Goal: Information Seeking & Learning: Learn about a topic

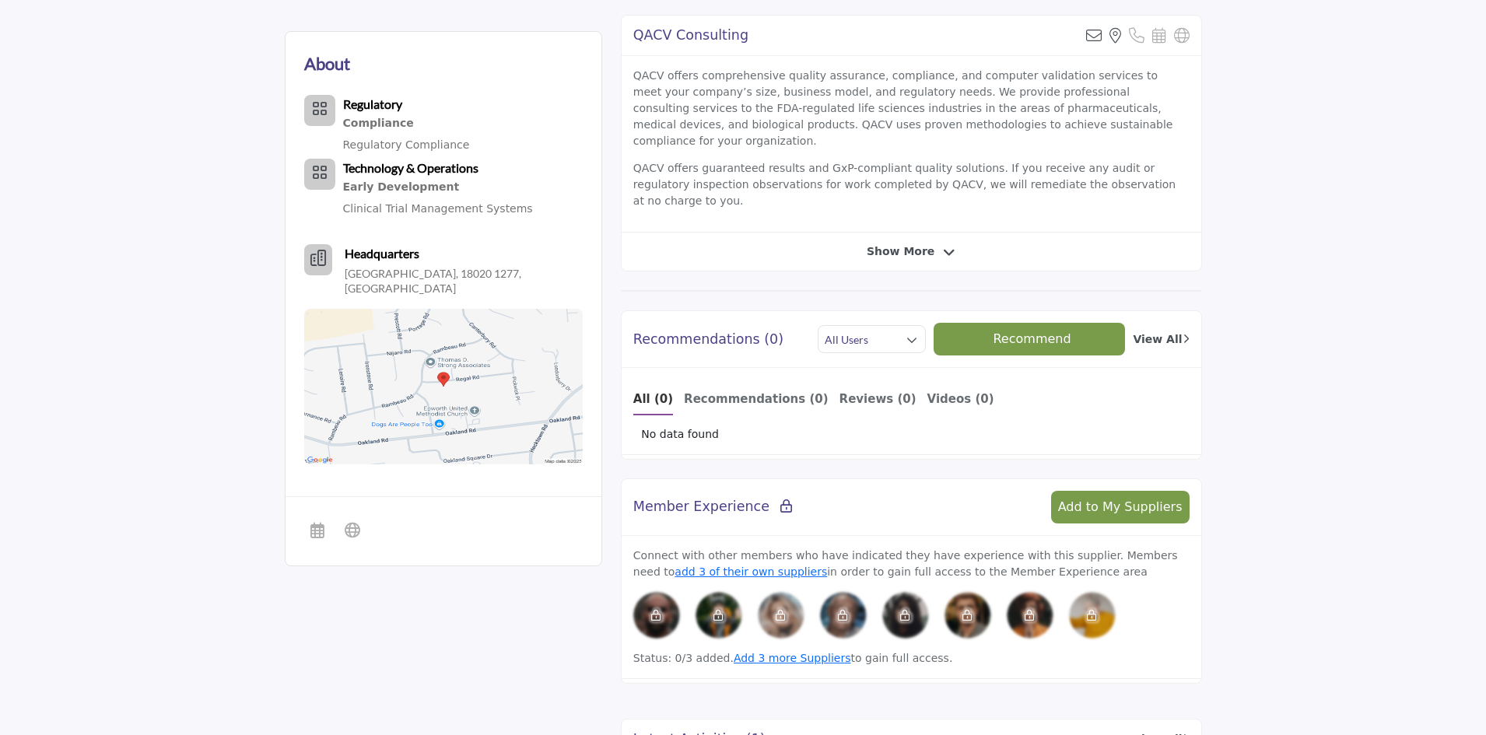
scroll to position [934, 0]
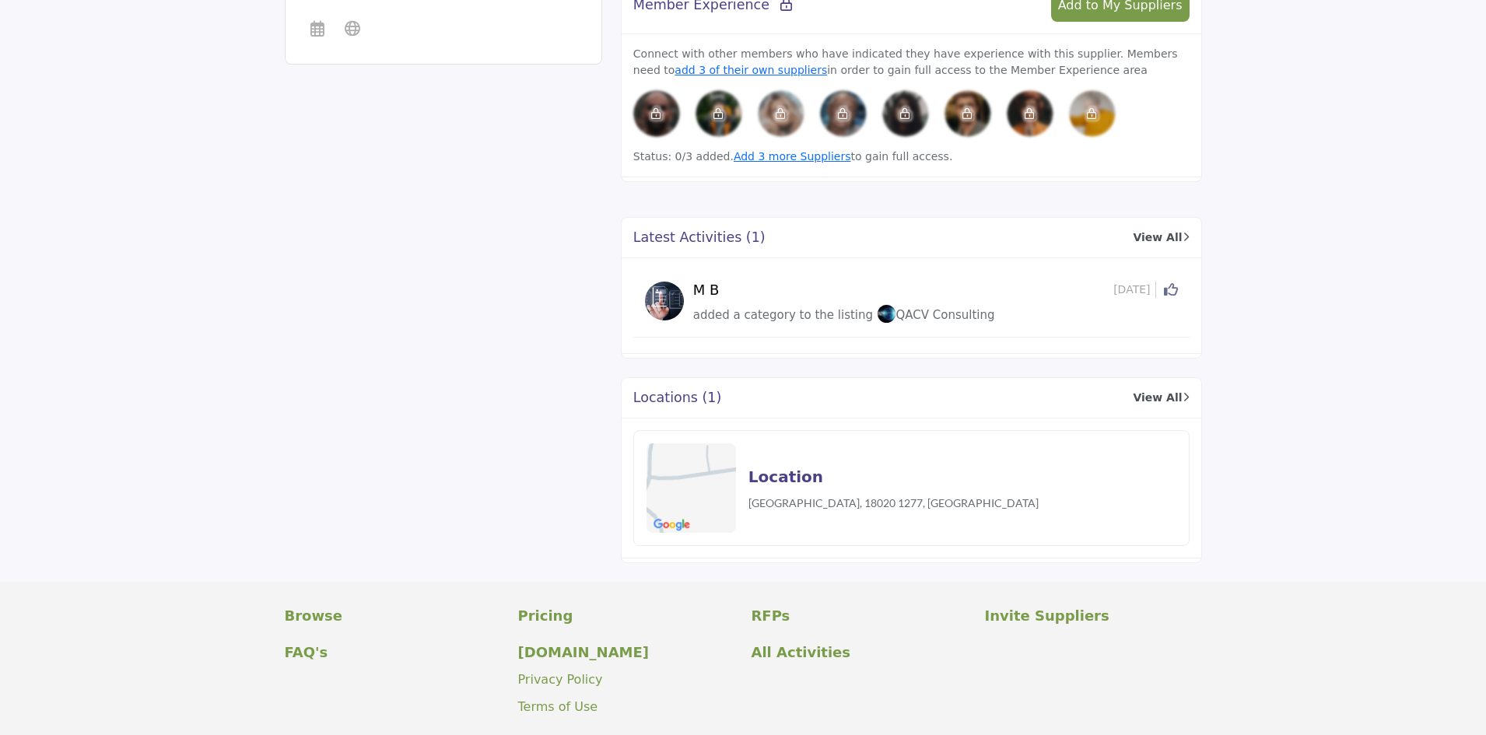
click at [1157, 390] on link "View All" at bounding box center [1161, 398] width 56 height 16
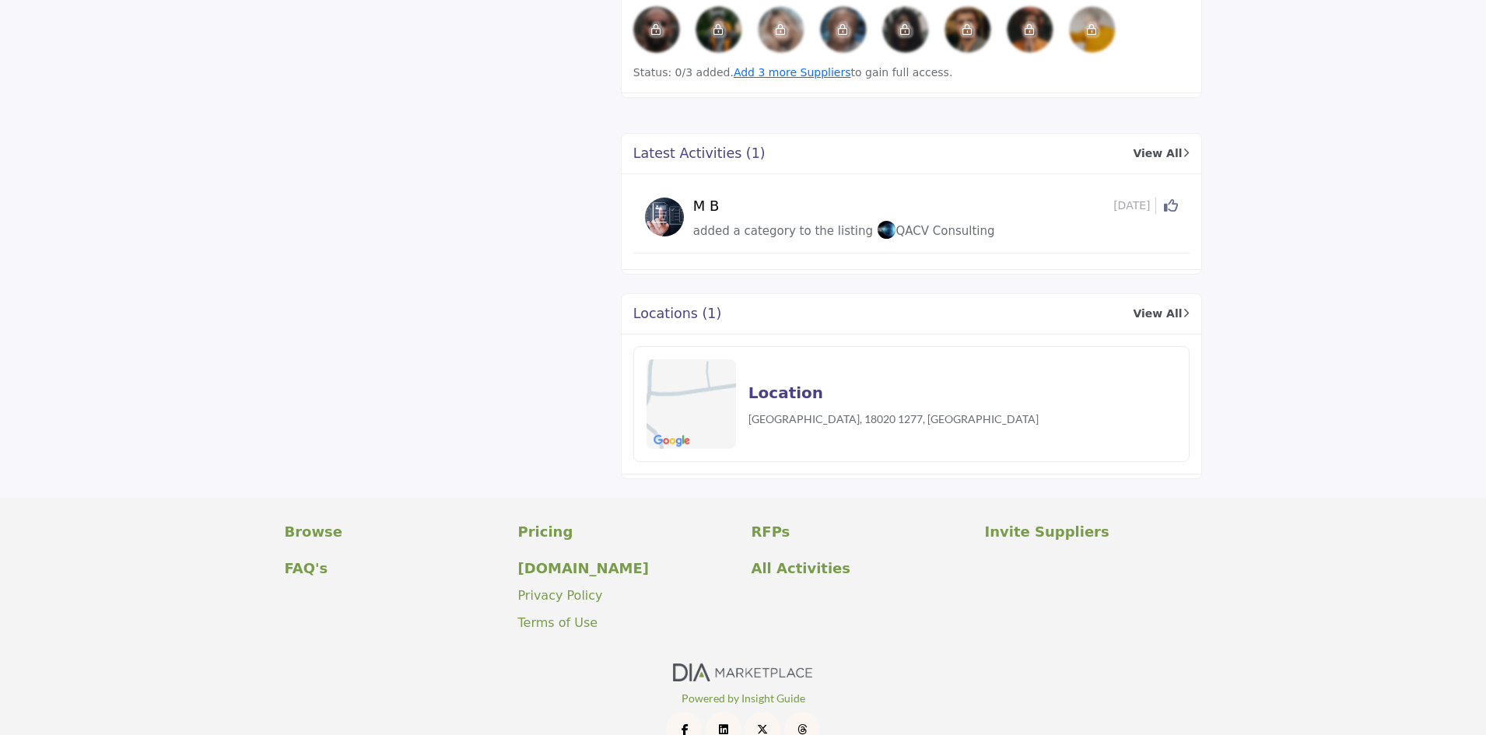
scroll to position [1019, 0]
click at [1184, 307] on icon at bounding box center [1186, 313] width 7 height 12
click at [847, 410] on p "[GEOGRAPHIC_DATA], 18020 1277, [GEOGRAPHIC_DATA]" at bounding box center [894, 418] width 290 height 16
click at [770, 381] on h2 "Location" at bounding box center [786, 392] width 75 height 23
click at [1170, 305] on link "View All" at bounding box center [1161, 313] width 56 height 16
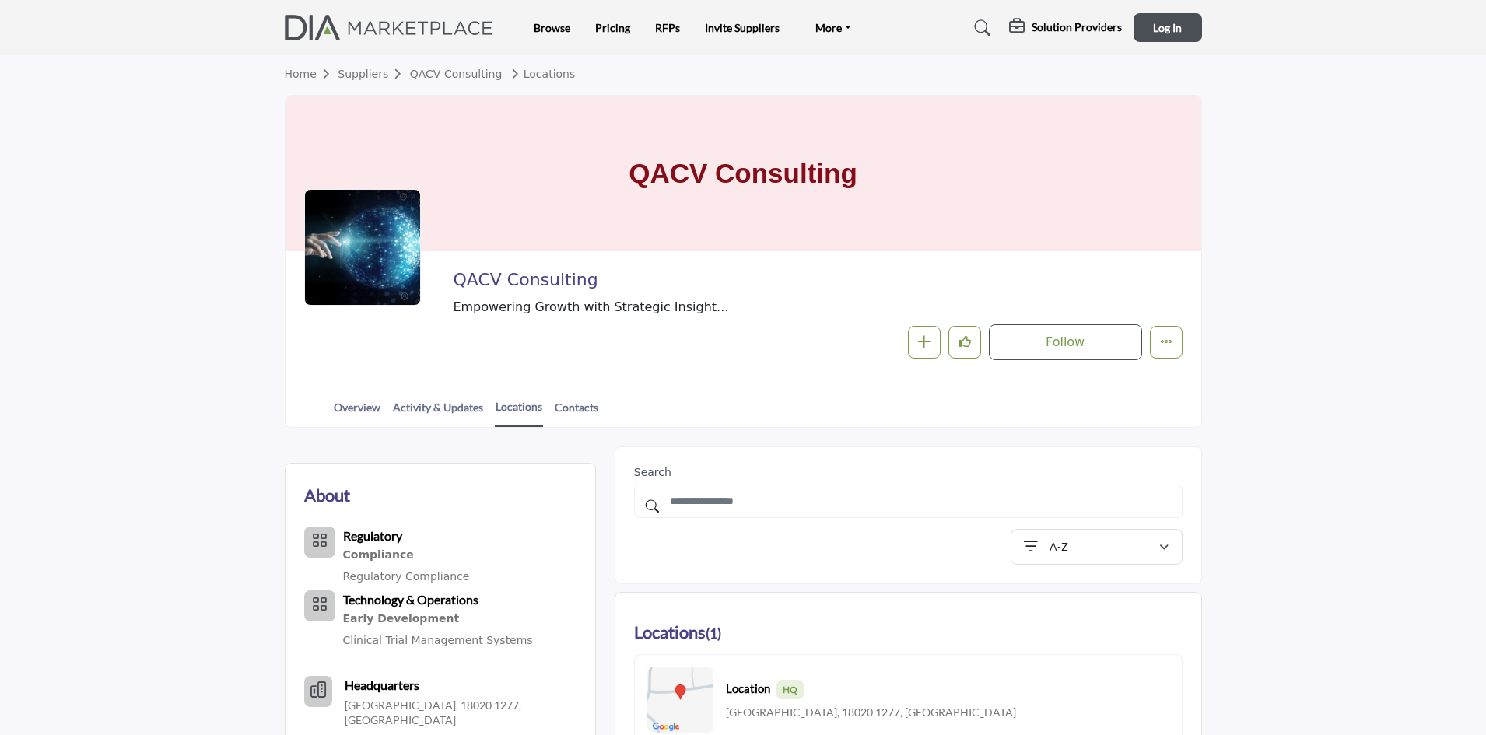
scroll to position [233, 0]
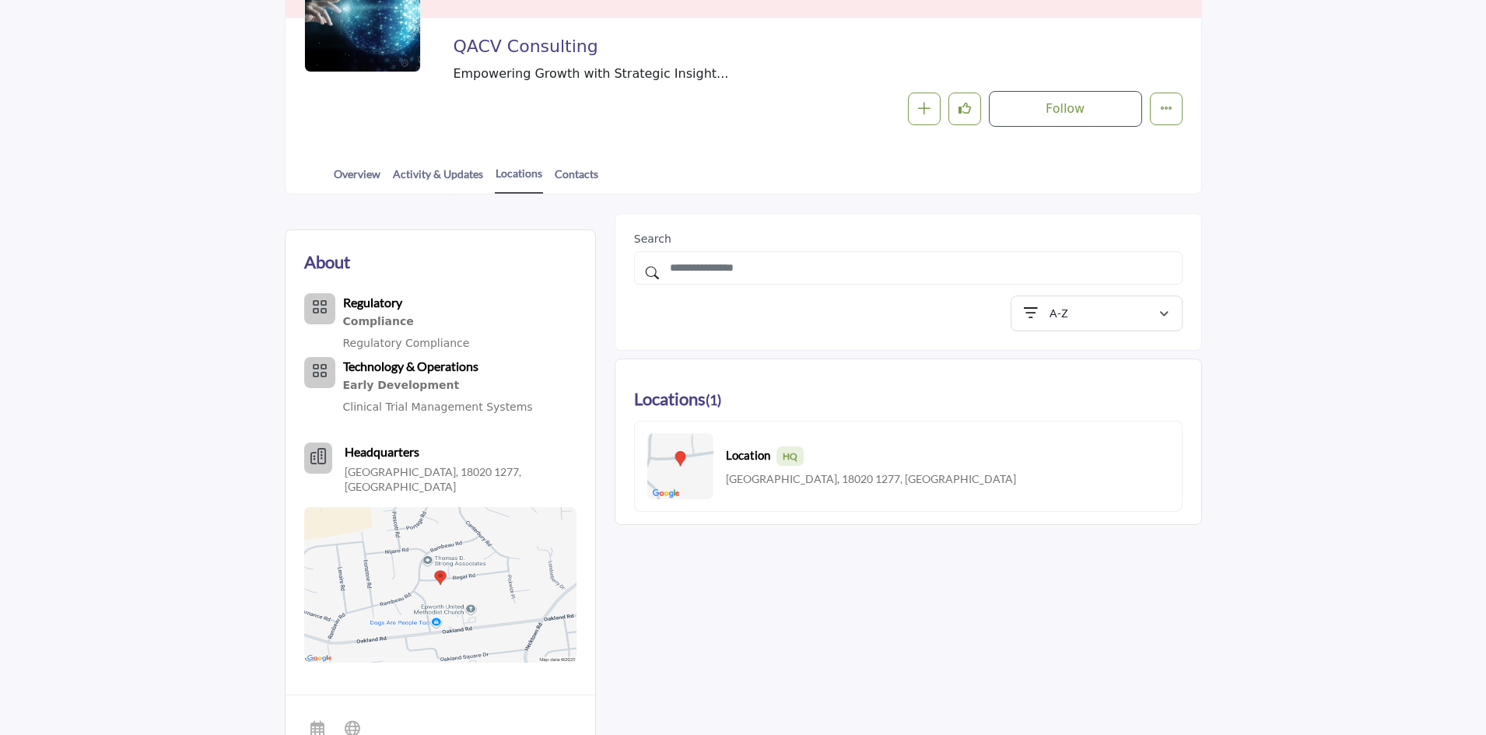
click at [797, 462] on span "HQ" at bounding box center [790, 456] width 27 height 19
click at [793, 479] on p "[GEOGRAPHIC_DATA], 18020 1277, [GEOGRAPHIC_DATA]" at bounding box center [871, 480] width 290 height 16
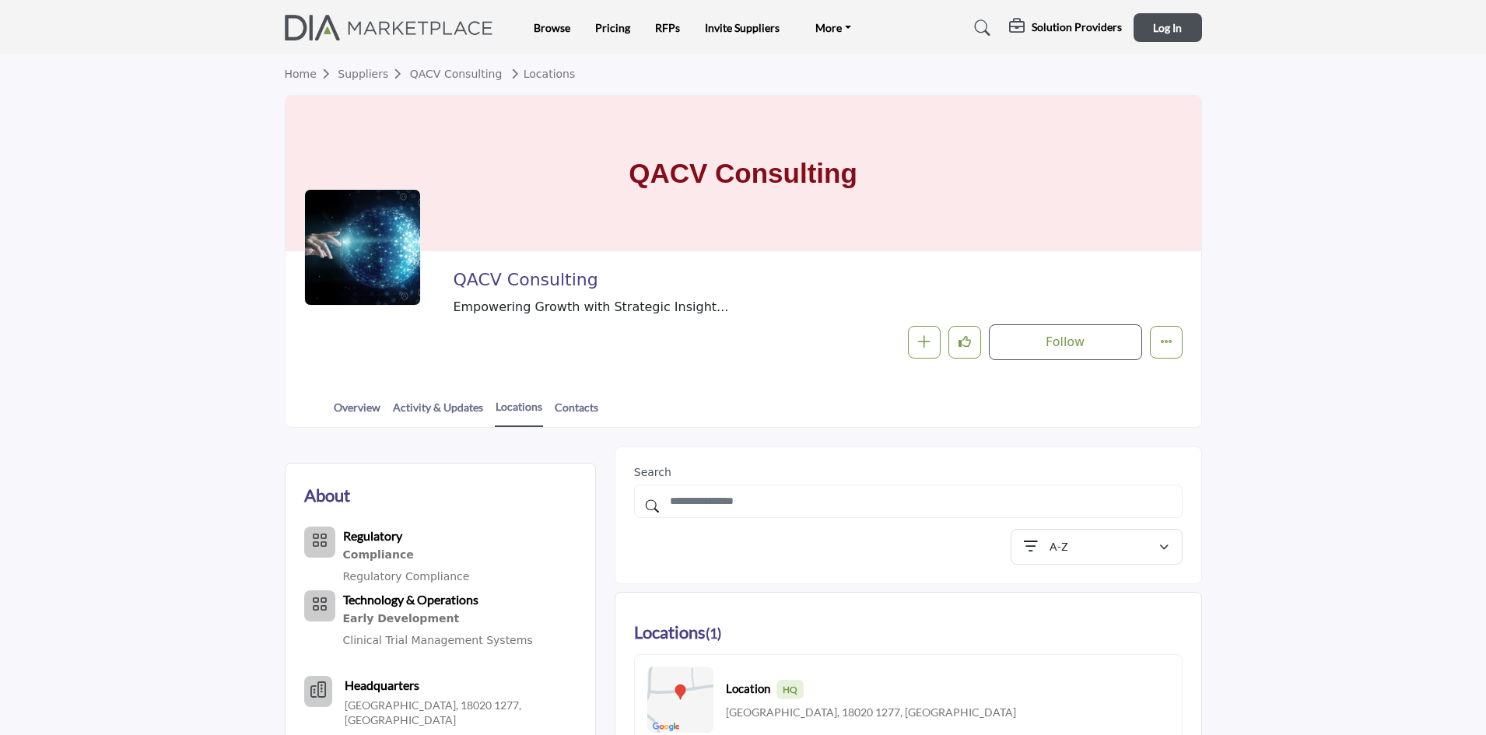
click at [1311, 309] on section "Home Suppliers QACV Consulting Locations QACV Consulting QACV Consulting Empowe…" at bounding box center [743, 241] width 1486 height 374
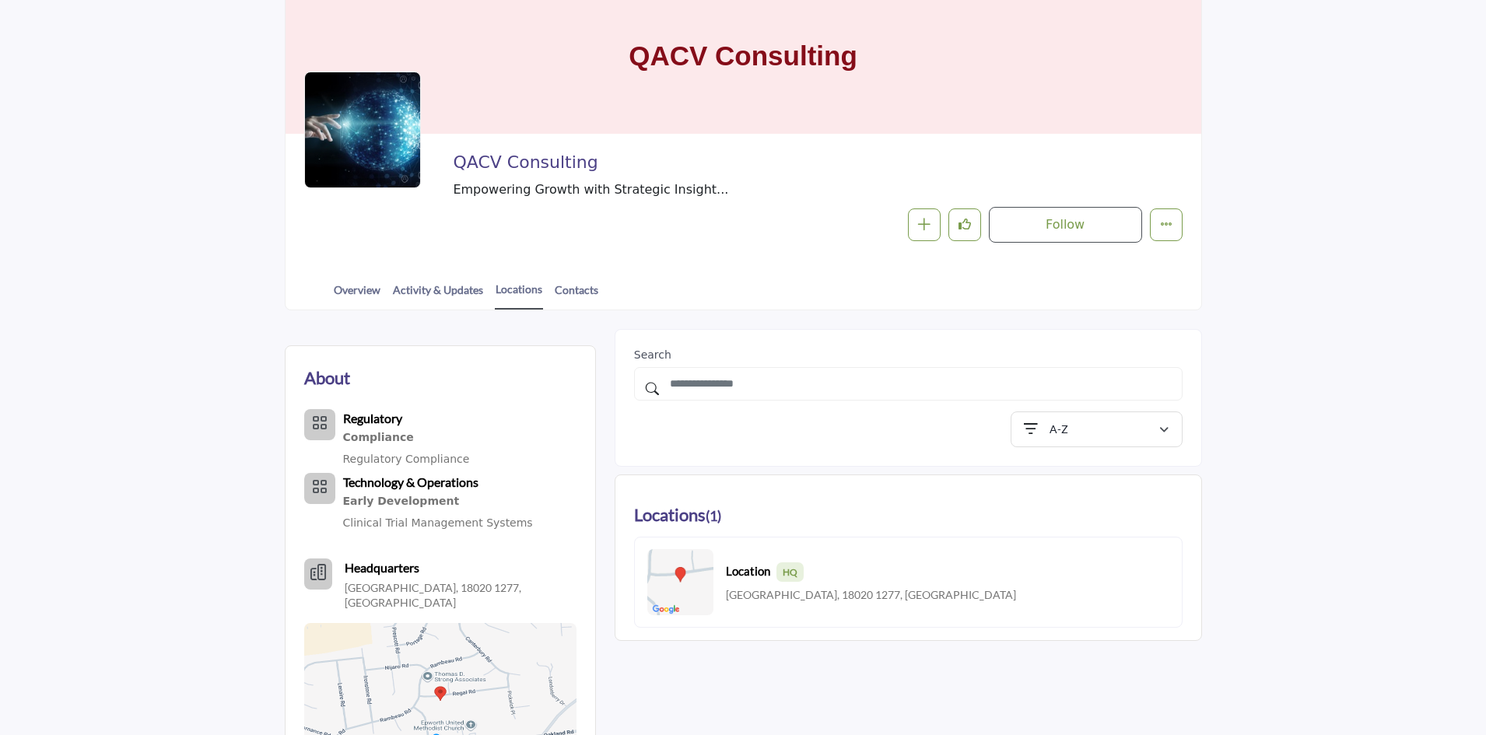
scroll to position [389, 0]
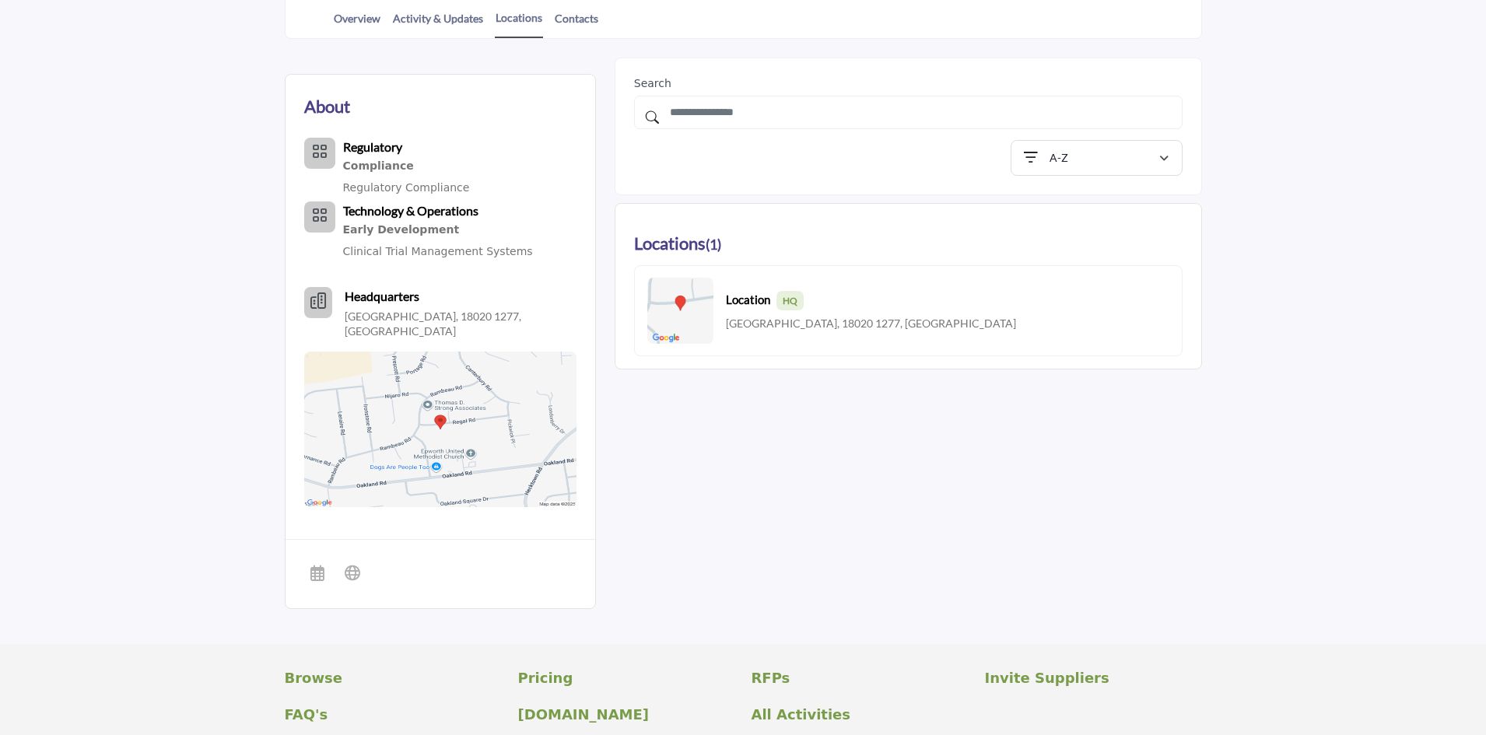
click at [1263, 447] on section "About Regulatory Compliance Regulatory Compliance Technology & Operations" at bounding box center [743, 341] width 1486 height 605
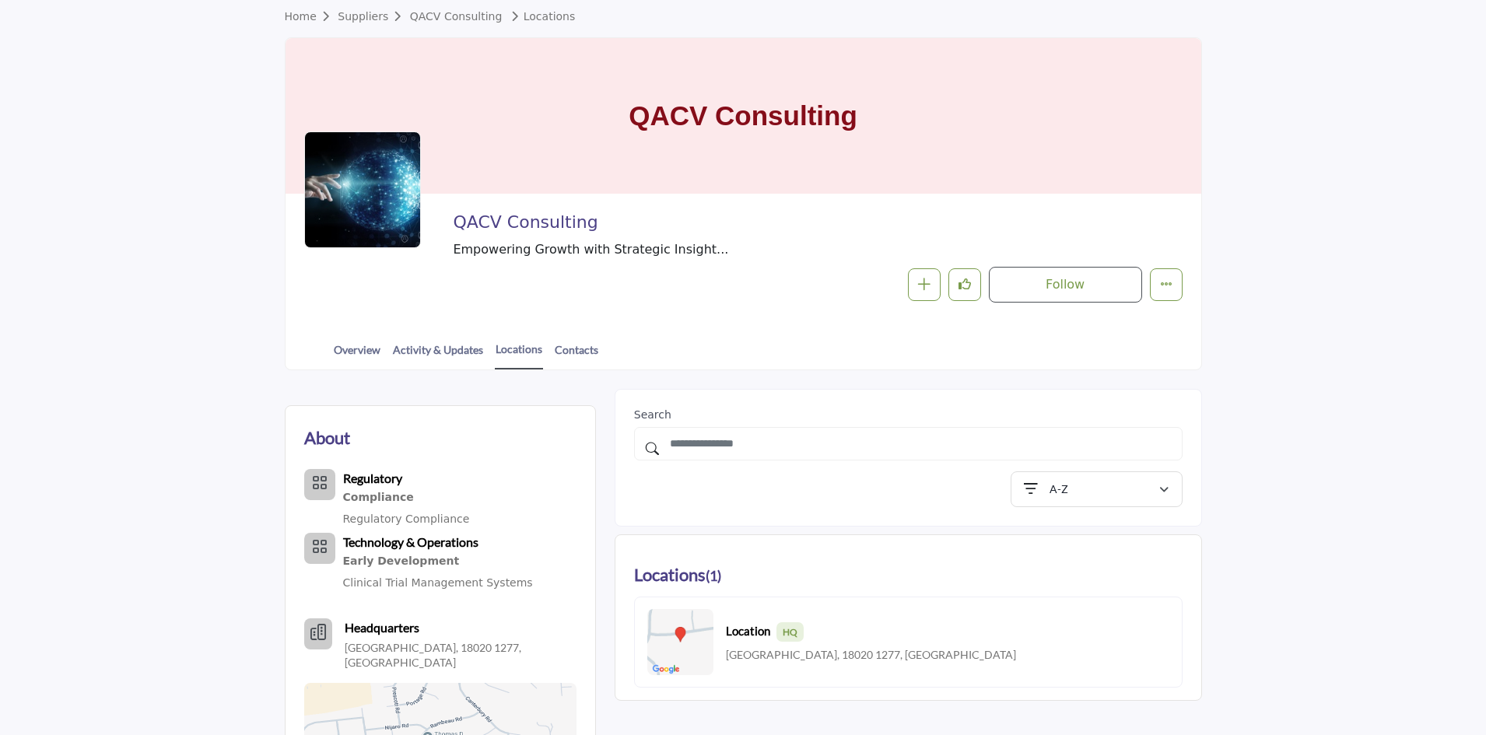
scroll to position [0, 0]
